Goal: Task Accomplishment & Management: Use online tool/utility

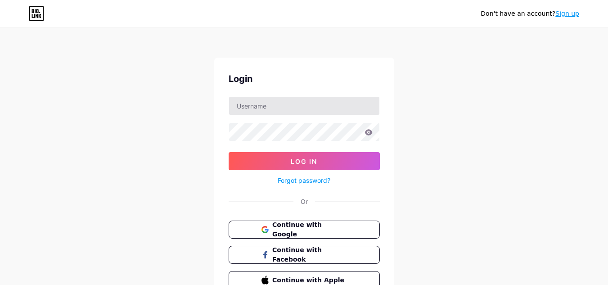
drag, startPoint x: 0, startPoint y: 0, endPoint x: 344, endPoint y: 99, distance: 358.0
click at [344, 99] on div "Login Log In Forgot password? Or Continue with Google Continue with Facebook Co…" at bounding box center [304, 181] width 180 height 246
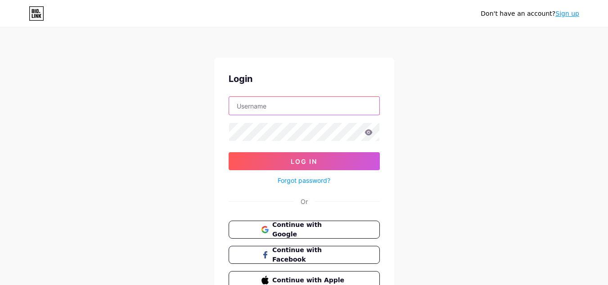
click at [344, 99] on input "text" at bounding box center [304, 106] width 150 height 18
type input "cesuca.redessociais@cesuca.edu.br"
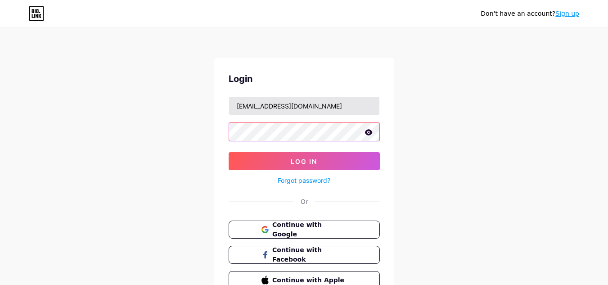
click at [229, 152] on button "Log In" at bounding box center [304, 161] width 151 height 18
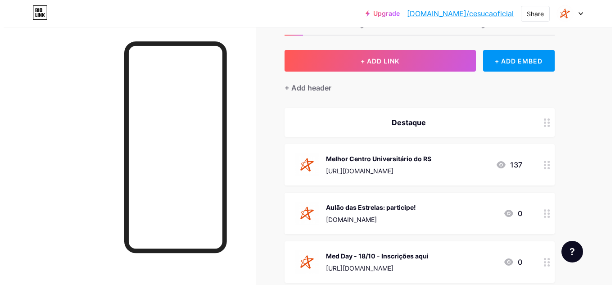
scroll to position [33, 0]
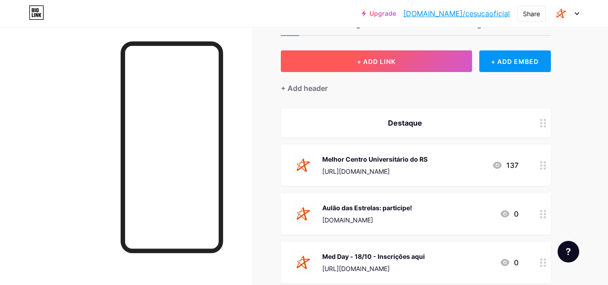
click at [379, 59] on span "+ ADD LINK" at bounding box center [376, 62] width 39 height 8
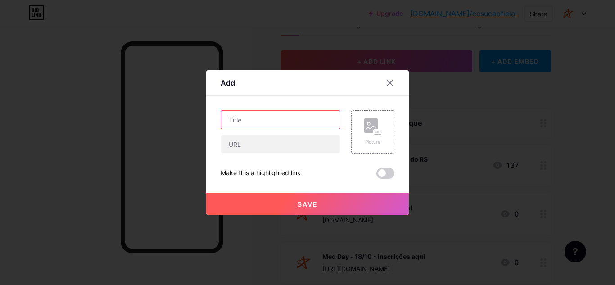
click at [261, 114] on input "text" at bounding box center [280, 120] width 119 height 18
click at [265, 121] on input "Eventos" at bounding box center [280, 120] width 119 height 18
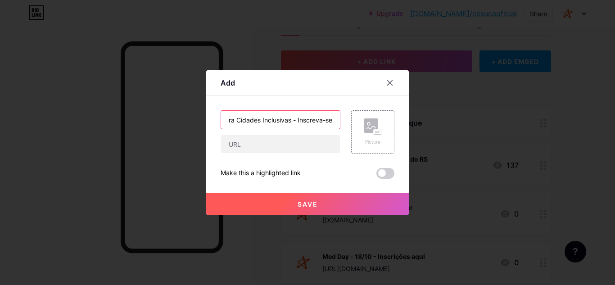
click at [295, 118] on input "Palestra Cidades Inclusivas - Inscreva-se" at bounding box center [280, 120] width 119 height 18
type input "Palestra Cidades Inclusivas / Inscreva-se"
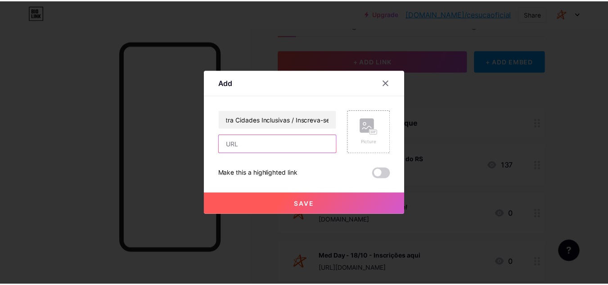
scroll to position [0, 0]
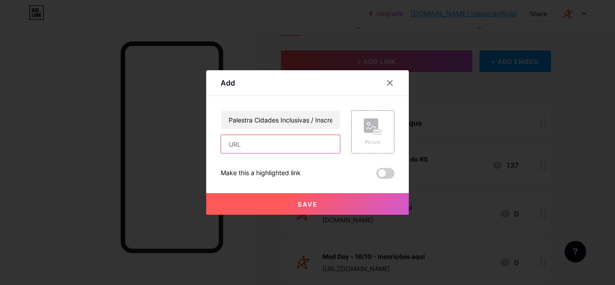
click at [275, 143] on input "text" at bounding box center [280, 144] width 119 height 18
paste input "[URL][DOMAIN_NAME]"
type input "[URL][DOMAIN_NAME]"
click at [370, 136] on div "Picture" at bounding box center [373, 131] width 18 height 27
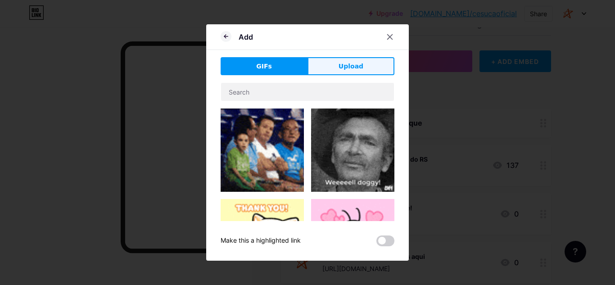
click at [356, 61] on button "Upload" at bounding box center [350, 66] width 87 height 18
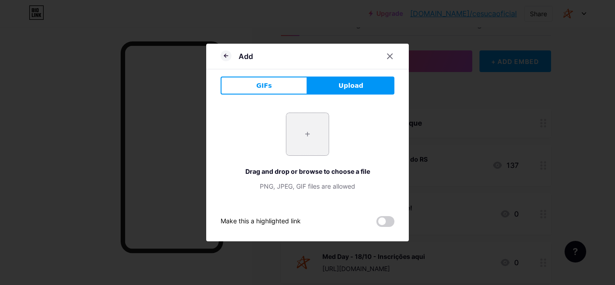
click at [303, 136] on input "file" at bounding box center [307, 134] width 42 height 42
type input "C:\fakepath\braz cubas_ cesuca.png"
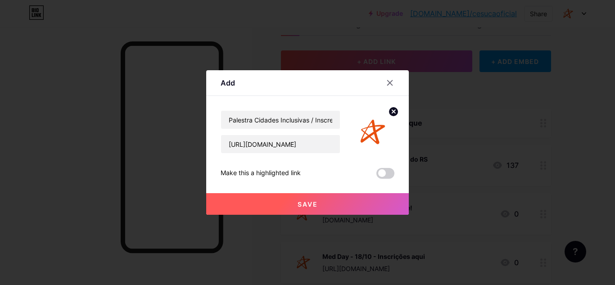
click at [333, 204] on button "Save" at bounding box center [307, 204] width 203 height 22
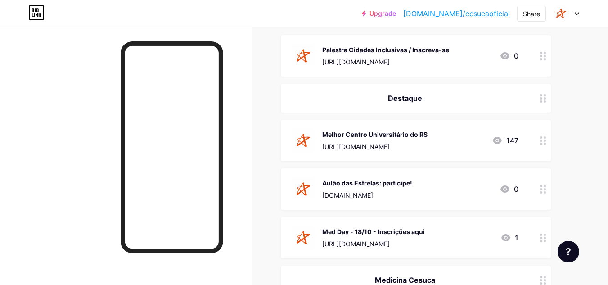
scroll to position [107, 0]
